Goal: Task Accomplishment & Management: Manage account settings

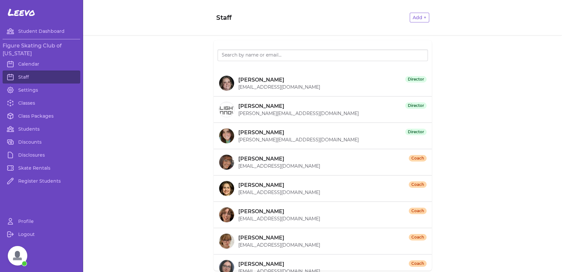
scroll to position [2791, 0]
click at [30, 127] on link "Students" at bounding box center [42, 128] width 78 height 13
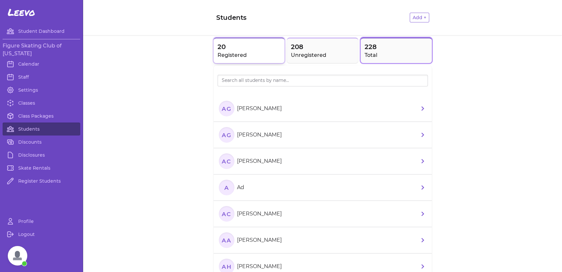
click at [239, 53] on h2 "Registered" at bounding box center [248, 55] width 63 height 8
click at [289, 215] on li "CC [PERSON_NAME]" at bounding box center [323, 214] width 218 height 26
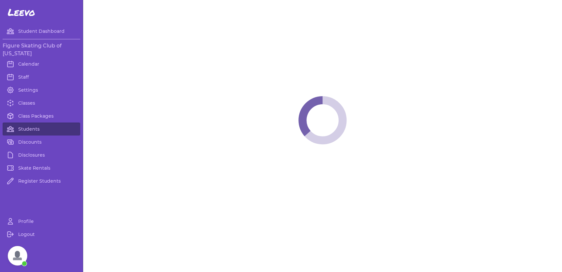
select select "LA"
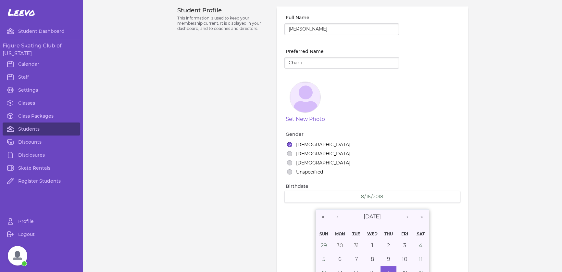
select select "3"
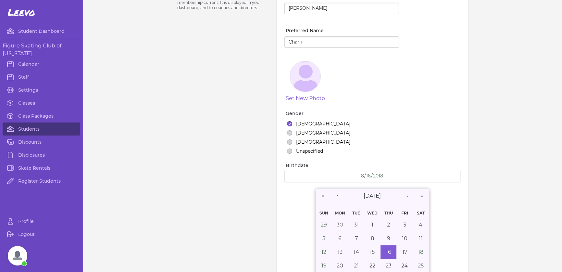
scroll to position [32, 0]
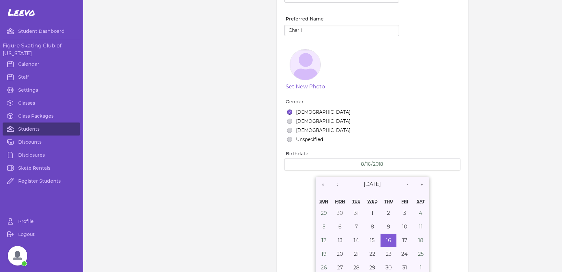
click at [195, 135] on div "Student Profile This information is used to keep your membership current. It is…" at bounding box center [223, 192] width 92 height 437
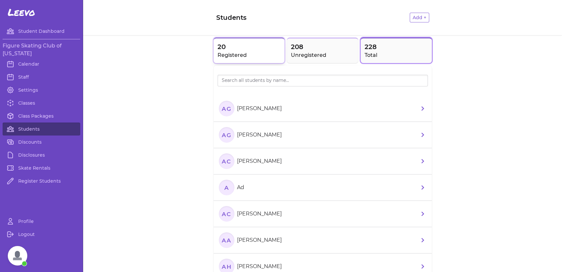
click at [277, 56] on h2 "Registered" at bounding box center [248, 55] width 63 height 8
click at [283, 131] on li "AH [PERSON_NAME]" at bounding box center [323, 135] width 218 height 26
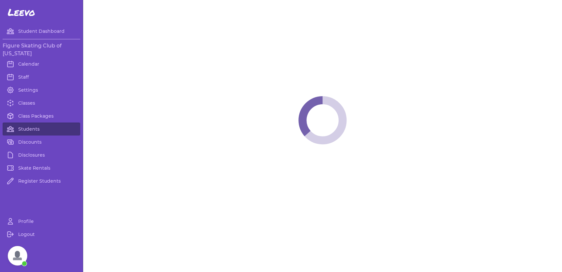
select select "LA"
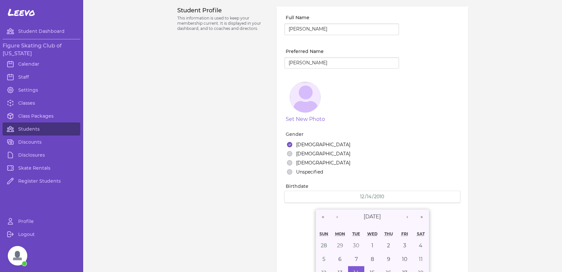
select select "1"
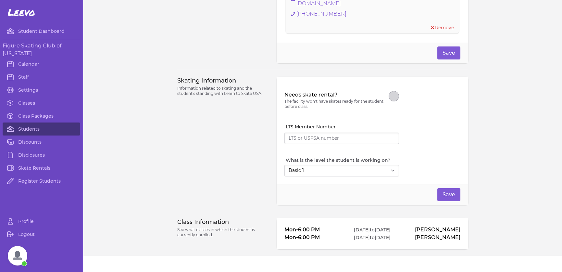
scroll to position [520, 0]
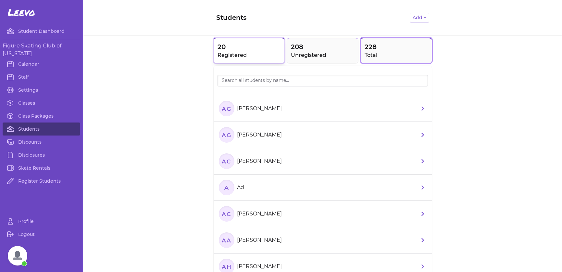
drag, startPoint x: 233, startPoint y: 46, endPoint x: 237, endPoint y: 48, distance: 4.1
click at [234, 46] on span "20" at bounding box center [248, 46] width 63 height 9
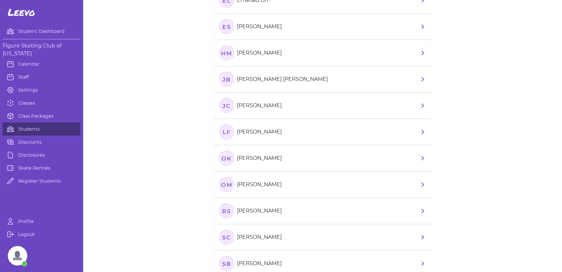
scroll to position [260, 0]
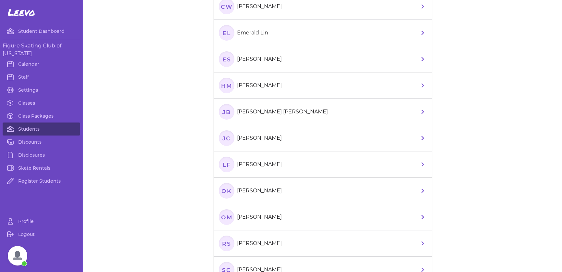
click at [301, 67] on li "Es [PERSON_NAME]" at bounding box center [323, 59] width 218 height 26
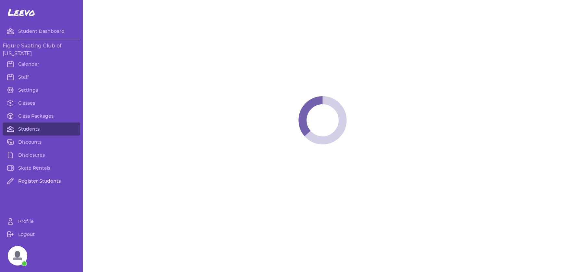
select select "LA"
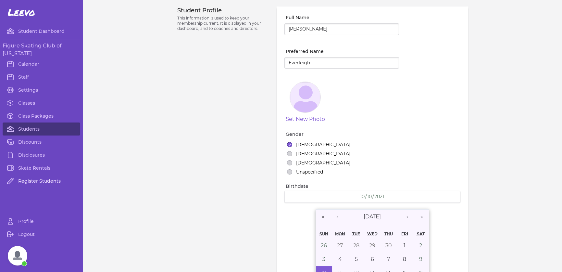
select select "7"
click at [311, 31] on input "[PERSON_NAME]" at bounding box center [341, 29] width 115 height 12
type input "[PERSON_NAME]"
click at [271, 94] on div "Student Profile This information is used to keep your membership current. It is…" at bounding box center [322, 231] width 291 height 450
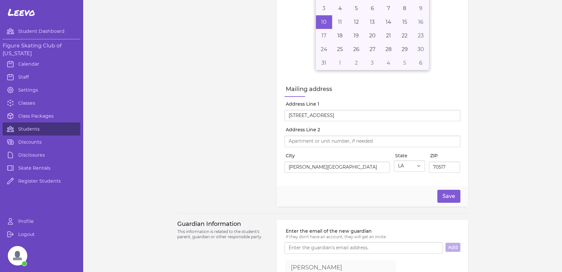
scroll to position [260, 0]
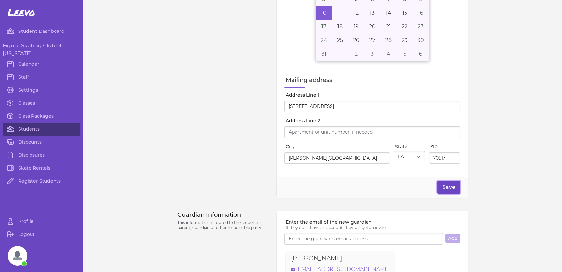
click at [448, 188] on button "Save" at bounding box center [448, 186] width 23 height 13
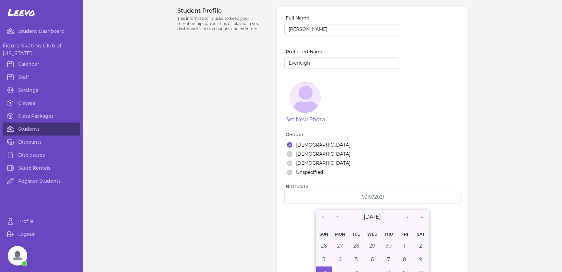
scroll to position [0, 0]
click at [22, 127] on link "Students" at bounding box center [42, 128] width 78 height 13
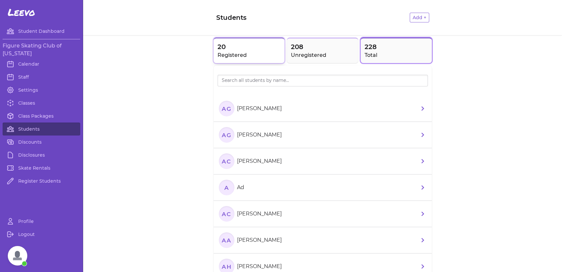
click at [248, 43] on span "20" at bounding box center [248, 46] width 63 height 9
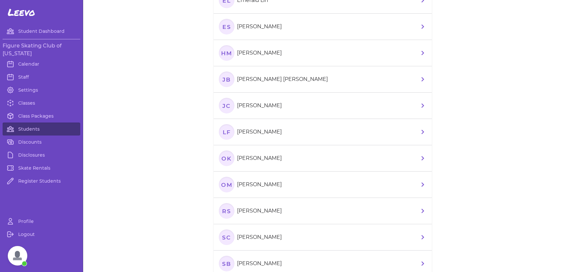
scroll to position [377, 0]
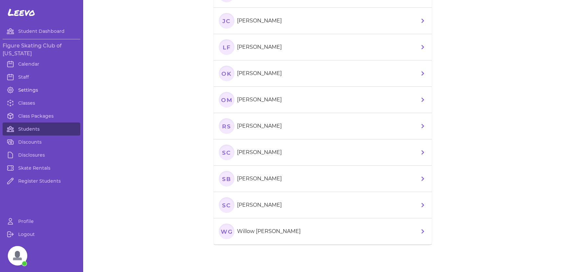
click at [31, 89] on link "Settings" at bounding box center [42, 89] width 78 height 13
select select "LA"
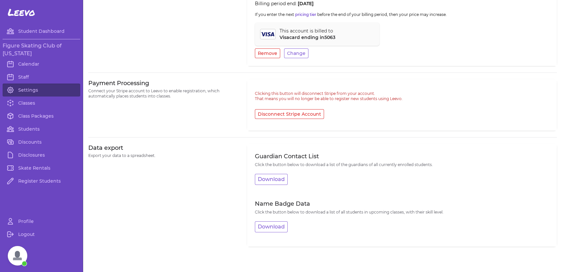
scroll to position [270, 0]
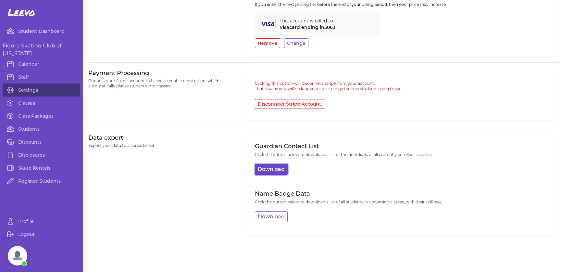
click at [273, 174] on button "Download" at bounding box center [271, 169] width 33 height 11
click at [26, 104] on link "Classes" at bounding box center [42, 102] width 78 height 13
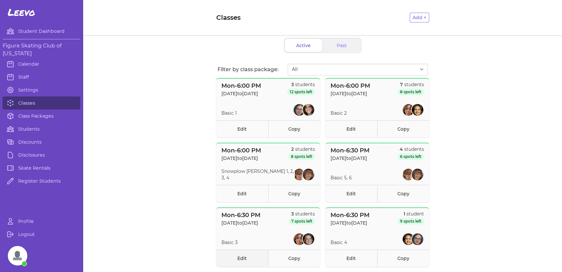
click at [239, 256] on link "Edit" at bounding box center [242, 257] width 52 height 17
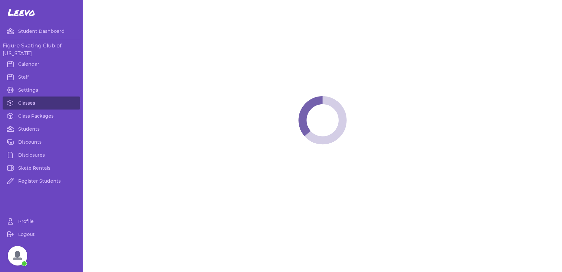
select select "1"
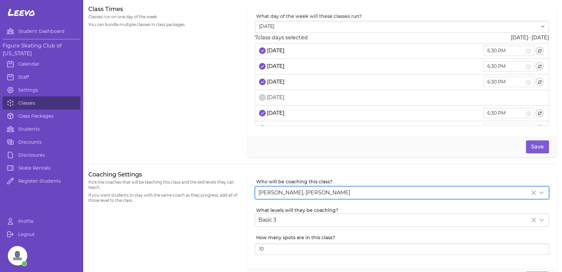
click at [323, 194] on span "[PERSON_NAME], [PERSON_NAME]" at bounding box center [304, 192] width 92 height 6
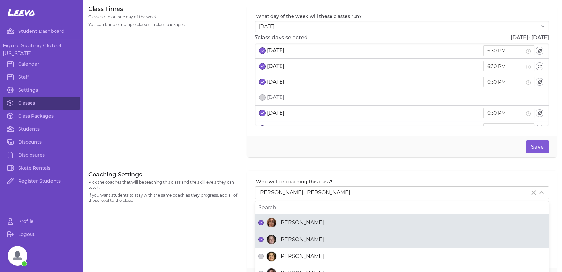
scroll to position [32, 0]
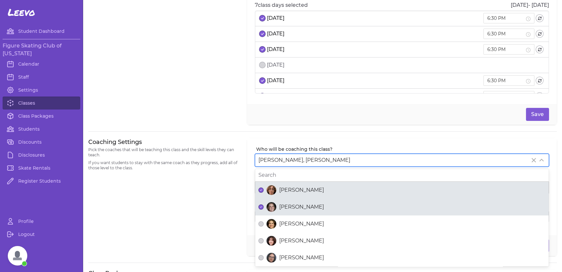
click at [306, 205] on span "[PERSON_NAME]" at bounding box center [301, 207] width 45 height 8
click at [264, 205] on button "[PERSON_NAME]" at bounding box center [260, 206] width 5 height 5
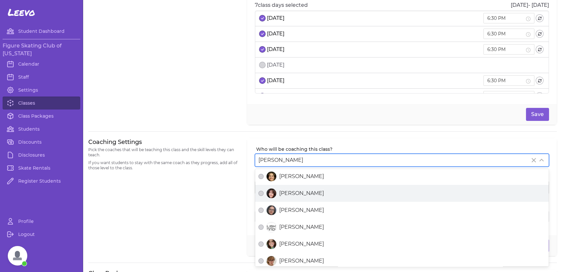
scroll to position [50, 0]
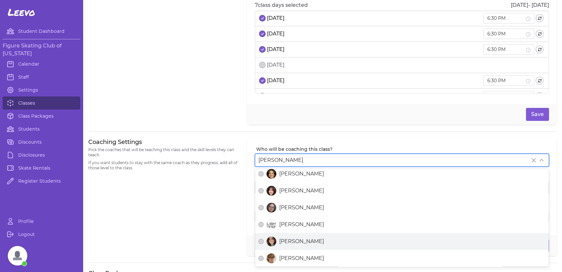
click at [313, 240] on span "[PERSON_NAME]" at bounding box center [301, 241] width 45 height 8
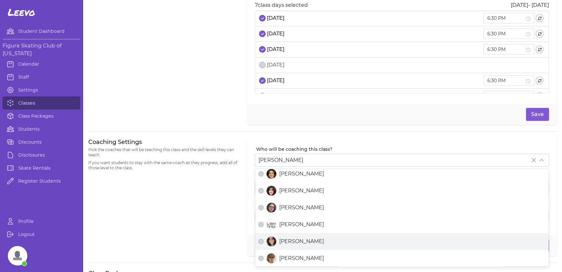
click at [264, 240] on button "[PERSON_NAME]" at bounding box center [260, 241] width 5 height 5
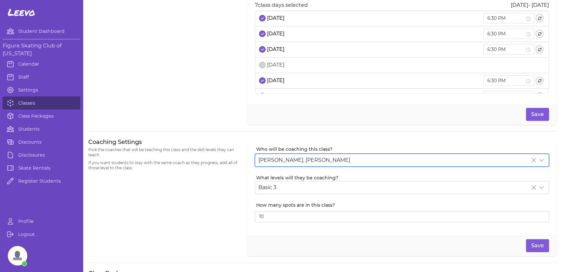
click at [181, 228] on div "Coaching Settings Pick the coaches that will be teaching this class and the ski…" at bounding box center [163, 197] width 151 height 118
click at [534, 246] on button "Save" at bounding box center [537, 245] width 23 height 13
